Goal: Use online tool/utility: Utilize a website feature to perform a specific function

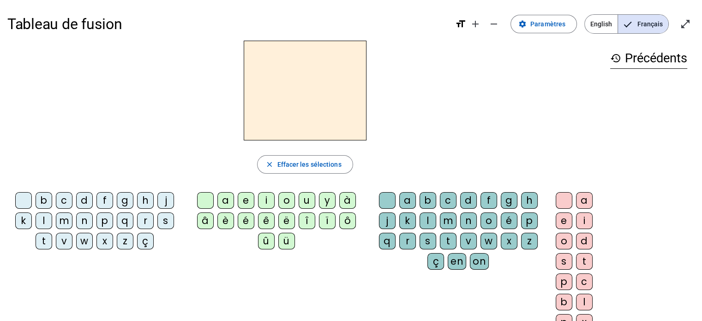
scroll to position [30, 0]
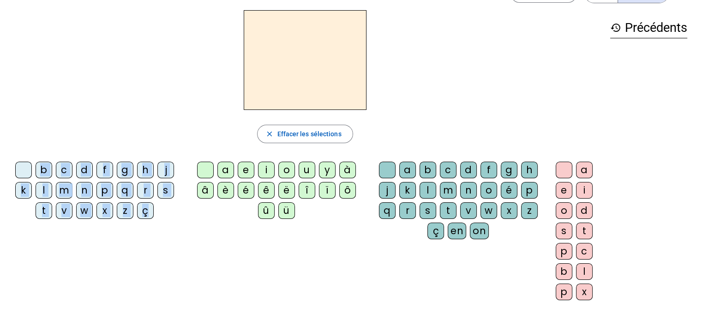
drag, startPoint x: 216, startPoint y: 171, endPoint x: 298, endPoint y: 64, distance: 134.3
click at [298, 64] on div "close [PERSON_NAME] les sélections b c d f g h j k l m n p q r s t v w x z ç a …" at bounding box center [304, 158] width 595 height 297
click at [210, 131] on div "close Effacer les sélections" at bounding box center [304, 134] width 595 height 18
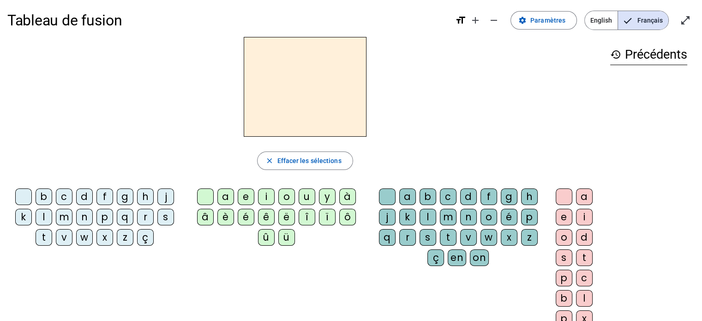
scroll to position [0, 0]
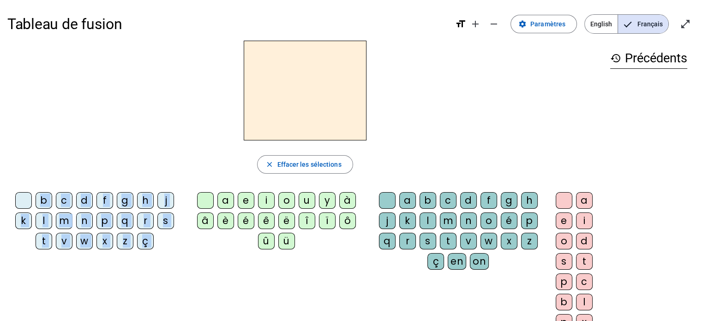
drag, startPoint x: 221, startPoint y: 200, endPoint x: 283, endPoint y: 109, distance: 109.6
click at [283, 109] on div "close [PERSON_NAME] les sélections b c d f g h j k l m n p q r s t v w x z ç a …" at bounding box center [304, 189] width 595 height 297
click at [222, 199] on div "a" at bounding box center [225, 200] width 17 height 17
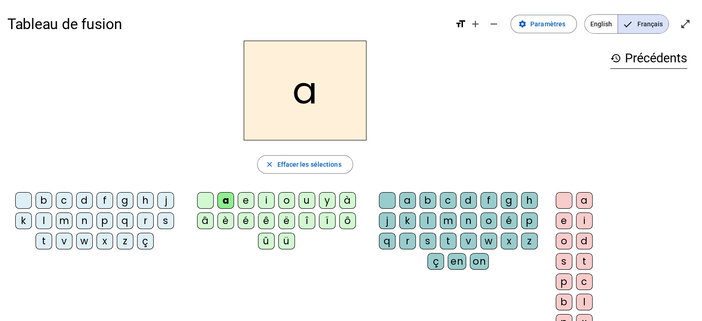
click at [248, 198] on div "e" at bounding box center [246, 200] width 17 height 17
click at [531, 120] on div "e" at bounding box center [304, 91] width 595 height 100
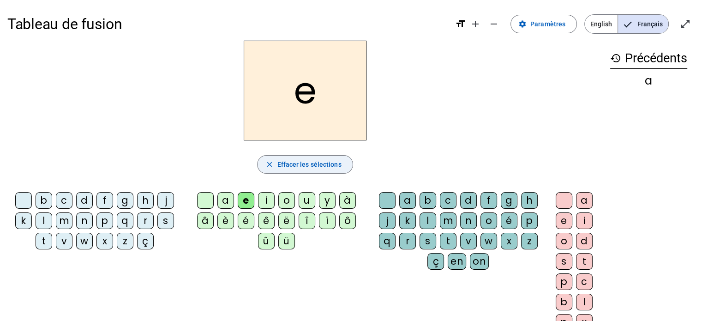
click at [302, 165] on span "Effacer les sélections" at bounding box center [309, 164] width 64 height 11
click at [38, 220] on div "l" at bounding box center [44, 220] width 17 height 17
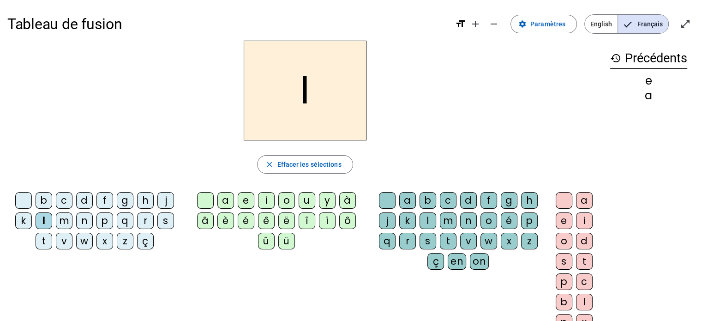
click at [225, 194] on div "a" at bounding box center [225, 200] width 17 height 17
click at [247, 196] on div "e" at bounding box center [246, 200] width 17 height 17
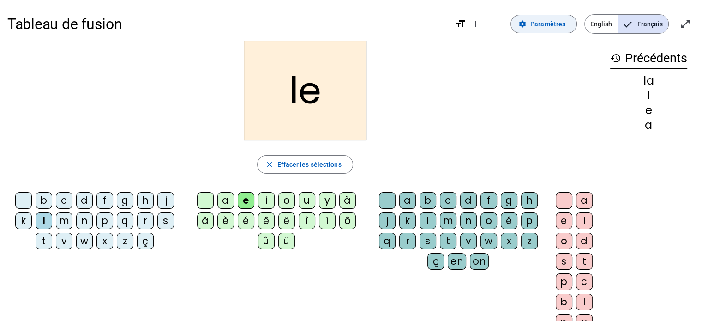
click at [550, 27] on span "Paramètres" at bounding box center [547, 23] width 35 height 11
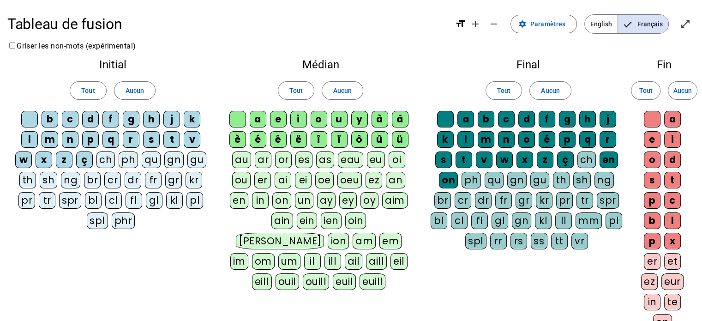
click at [262, 122] on div "a" at bounding box center [258, 119] width 17 height 17
click at [277, 121] on div "e" at bounding box center [278, 119] width 17 height 17
click at [342, 112] on div "u" at bounding box center [339, 119] width 17 height 17
click at [31, 138] on div "l" at bounding box center [29, 139] width 17 height 17
click at [50, 140] on div "m" at bounding box center [50, 139] width 17 height 17
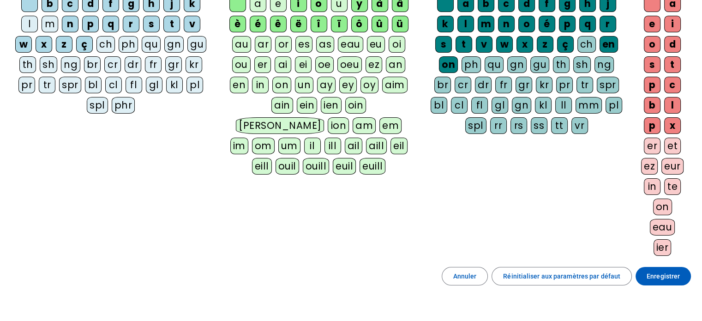
scroll to position [114, 0]
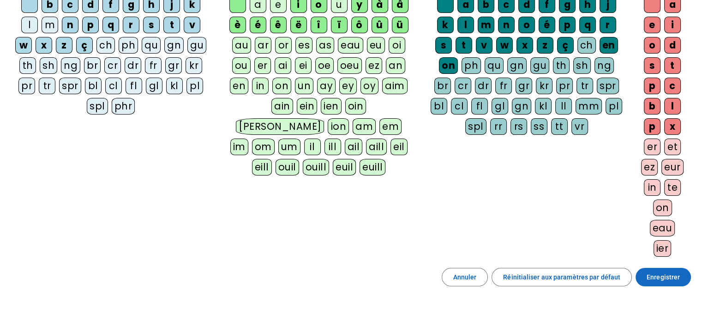
click at [681, 266] on span at bounding box center [663, 277] width 55 height 22
